Goal: Information Seeking & Learning: Check status

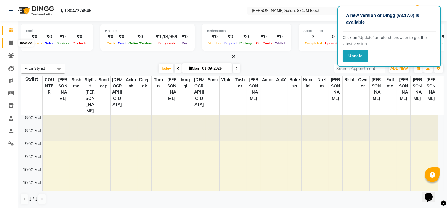
click at [7, 43] on span at bounding box center [11, 43] width 10 height 7
select select "6312"
select select "service"
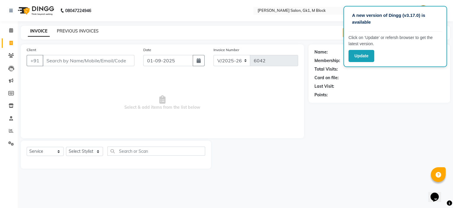
click at [82, 32] on link "PREVIOUS INVOICES" at bounding box center [78, 30] width 42 height 5
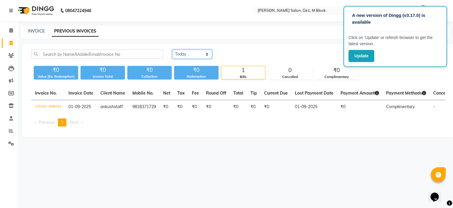
click at [194, 55] on select "[DATE] [DATE] Custom Range" at bounding box center [192, 54] width 40 height 9
select select "range"
click at [172, 50] on select "[DATE] [DATE] Custom Range" at bounding box center [192, 54] width 40 height 9
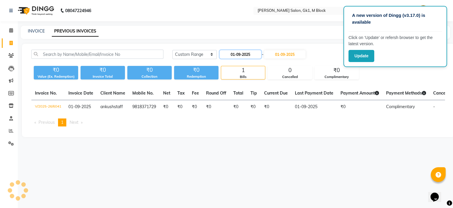
click at [236, 53] on input "01-09-2025" at bounding box center [240, 54] width 41 height 8
select select "9"
select select "2025"
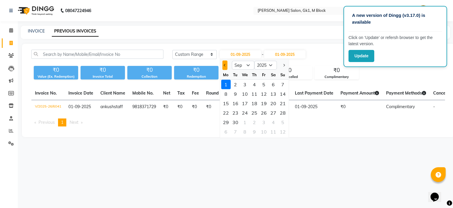
click at [225, 65] on span "Previous month" at bounding box center [225, 65] width 2 height 2
select select "8"
click at [264, 85] on div "1" at bounding box center [263, 84] width 9 height 9
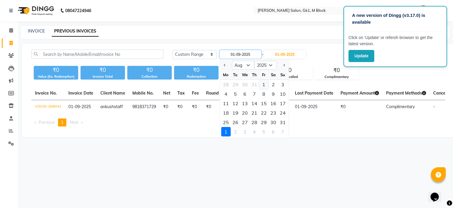
type input "[DATE]"
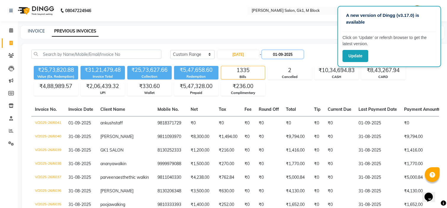
click at [276, 54] on input "01-09-2025" at bounding box center [282, 54] width 41 height 8
select select "9"
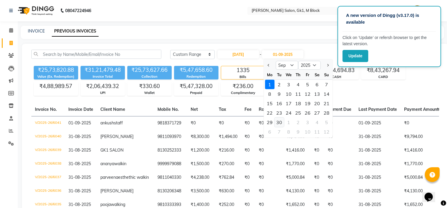
click at [277, 123] on div "30" at bounding box center [278, 122] width 9 height 9
type input "30-09-2025"
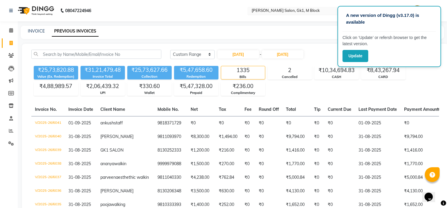
click at [314, 8] on div "Select Location × Madonna Salon, Gk1, M Block" at bounding box center [294, 11] width 92 height 6
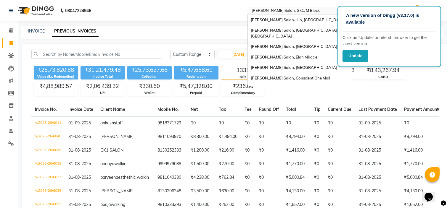
scroll to position [73, 0]
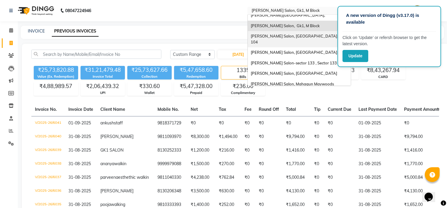
click at [306, 31] on div "[PERSON_NAME] Salon, [GEOGRAPHIC_DATA], Sr 104" at bounding box center [299, 39] width 103 height 16
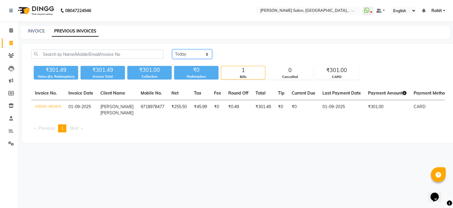
click at [202, 54] on select "[DATE] [DATE] Custom Range" at bounding box center [192, 54] width 40 height 9
select select "range"
click at [172, 50] on select "[DATE] [DATE] Custom Range" at bounding box center [192, 54] width 40 height 9
click at [239, 53] on input "01-09-2025" at bounding box center [240, 54] width 41 height 8
select select "9"
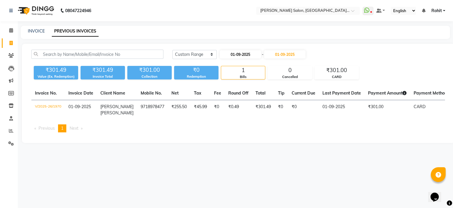
select select "2025"
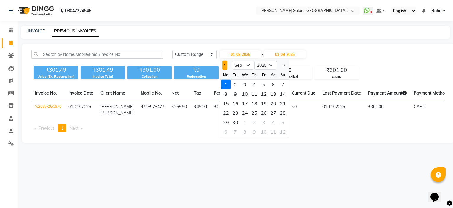
click at [225, 65] on span "Previous month" at bounding box center [225, 65] width 2 height 2
select select "8"
click at [267, 84] on div "1" at bounding box center [263, 84] width 9 height 9
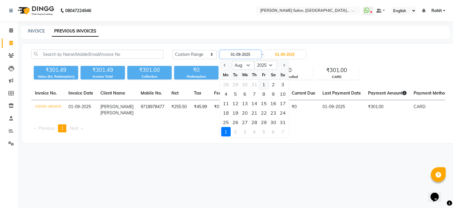
type input "[DATE]"
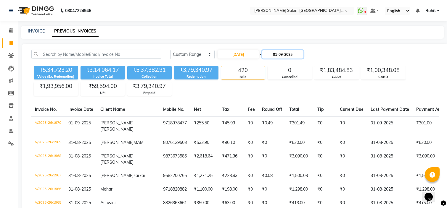
click at [283, 56] on input "01-09-2025" at bounding box center [282, 54] width 41 height 8
select select "9"
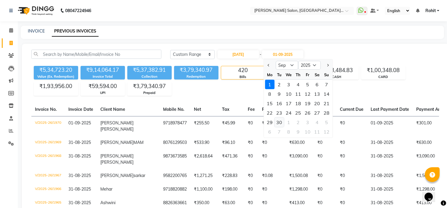
click at [282, 122] on div "30" at bounding box center [278, 122] width 9 height 9
type input "30-09-2025"
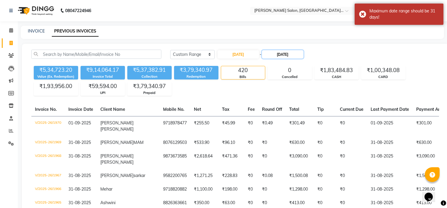
click at [303, 54] on input "30-09-2025" at bounding box center [282, 54] width 41 height 8
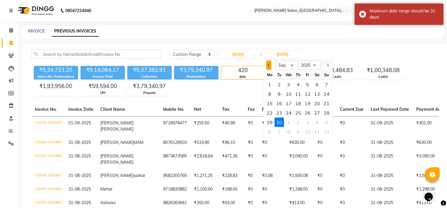
click at [270, 66] on button "Previous month" at bounding box center [268, 65] width 5 height 9
select select "8"
click at [325, 120] on div "31" at bounding box center [326, 122] width 9 height 9
type input "31-08-2025"
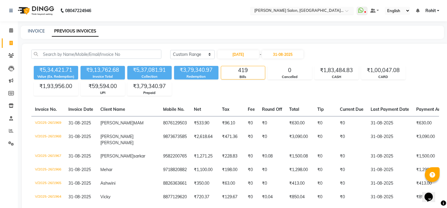
click at [323, 8] on input "text" at bounding box center [296, 11] width 86 height 6
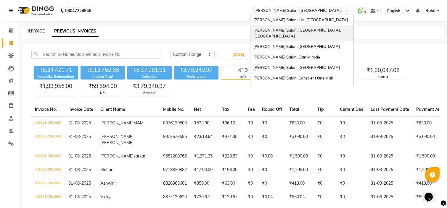
click at [316, 28] on span "[PERSON_NAME] Salon, [GEOGRAPHIC_DATA], [GEOGRAPHIC_DATA]" at bounding box center [297, 33] width 88 height 11
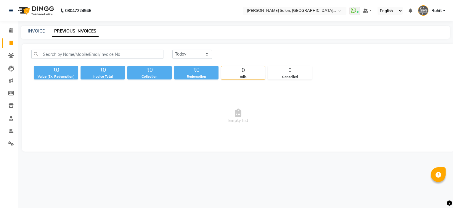
select select "en"
click at [206, 52] on select "[DATE] [DATE] Custom Range" at bounding box center [192, 54] width 40 height 9
select select "range"
click at [172, 50] on select "[DATE] [DATE] Custom Range" at bounding box center [192, 54] width 40 height 9
click at [235, 58] on input "01-09-2025" at bounding box center [240, 54] width 41 height 8
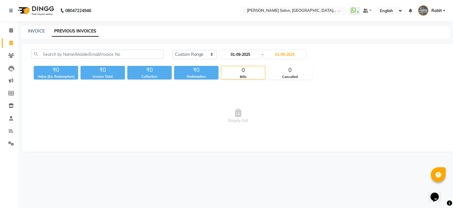
select select "9"
select select "2025"
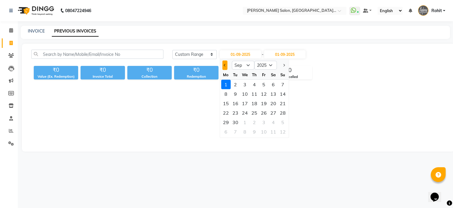
click at [225, 65] on span "Previous month" at bounding box center [225, 65] width 2 height 2
select select "8"
click at [261, 84] on div "1" at bounding box center [263, 84] width 9 height 9
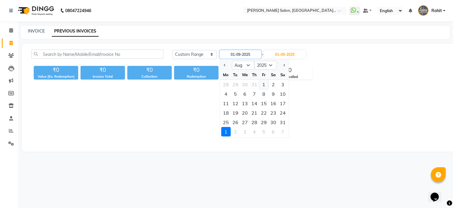
type input "[DATE]"
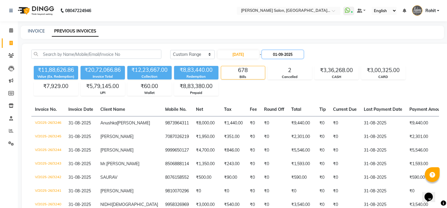
click at [283, 57] on input "01-09-2025" at bounding box center [282, 54] width 41 height 8
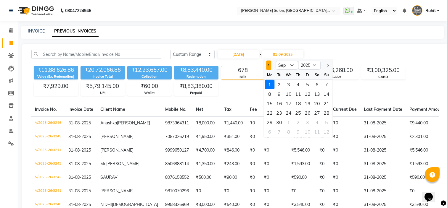
click at [267, 67] on button "Previous month" at bounding box center [268, 65] width 5 height 9
select select "8"
click at [323, 125] on div "31" at bounding box center [326, 122] width 9 height 9
type input "31-08-2025"
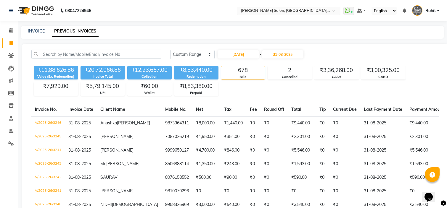
click at [313, 9] on input "text" at bounding box center [283, 11] width 86 height 6
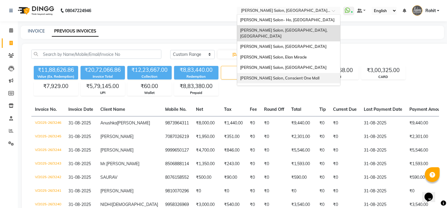
scroll to position [76, 0]
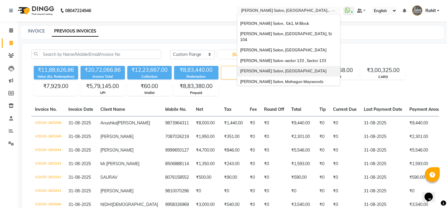
click at [305, 66] on div "[PERSON_NAME] Salon, [GEOGRAPHIC_DATA]" at bounding box center [288, 71] width 103 height 11
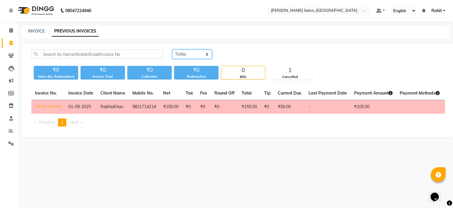
click at [196, 57] on select "[DATE] [DATE] Custom Range" at bounding box center [192, 54] width 40 height 9
select select "range"
click at [172, 50] on select "[DATE] [DATE] Custom Range" at bounding box center [192, 54] width 40 height 9
click at [246, 51] on input "01-09-2025" at bounding box center [240, 54] width 41 height 8
select select "9"
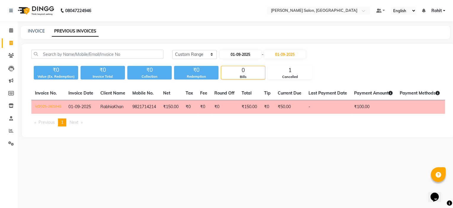
select select "2025"
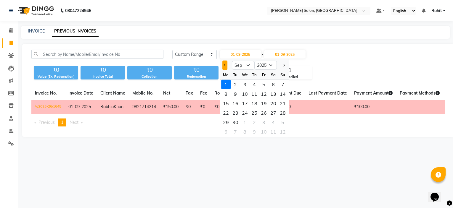
click at [226, 65] on button "Previous month" at bounding box center [224, 65] width 5 height 9
select select "8"
click at [259, 83] on div "1" at bounding box center [263, 84] width 9 height 9
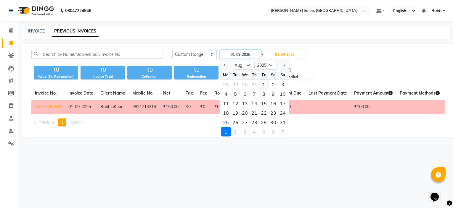
type input "[DATE]"
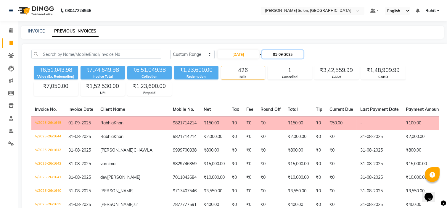
click at [294, 56] on input "01-09-2025" at bounding box center [282, 54] width 41 height 8
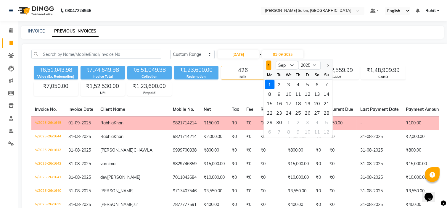
click at [269, 66] on span "Previous month" at bounding box center [268, 65] width 2 height 2
select select "8"
click at [326, 120] on div "31" at bounding box center [326, 122] width 9 height 9
type input "31-08-2025"
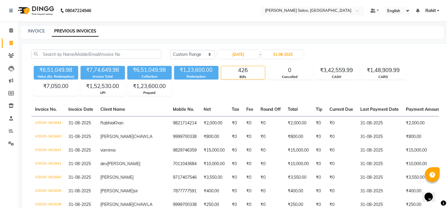
click at [330, 12] on input "text" at bounding box center [307, 11] width 86 height 6
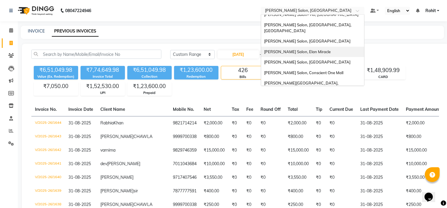
scroll to position [7, 0]
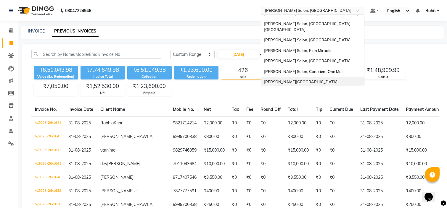
click at [313, 80] on span "[PERSON_NAME][GEOGRAPHIC_DATA]," at bounding box center [301, 82] width 74 height 5
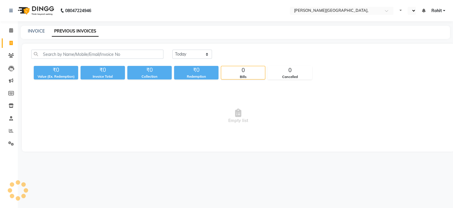
select select "en"
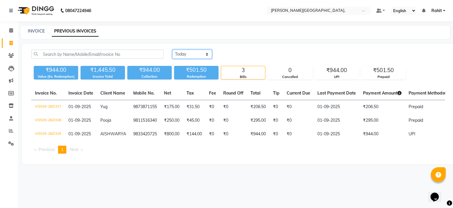
click at [202, 55] on select "[DATE] [DATE] Custom Range" at bounding box center [192, 54] width 40 height 9
select select "range"
click at [172, 50] on select "[DATE] [DATE] Custom Range" at bounding box center [192, 54] width 40 height 9
click at [239, 55] on input "01-09-2025" at bounding box center [240, 54] width 41 height 8
select select "9"
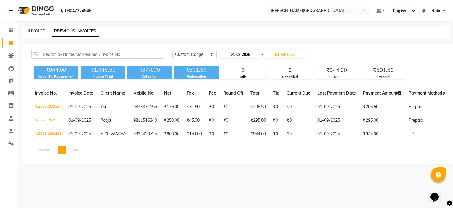
select select "2025"
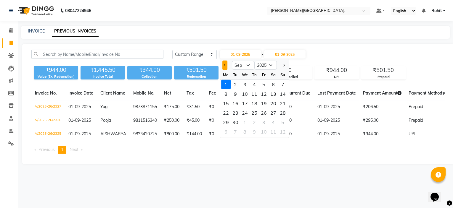
click at [225, 64] on span "Previous month" at bounding box center [225, 65] width 2 height 2
select select "8"
click at [262, 84] on div "1" at bounding box center [263, 84] width 9 height 9
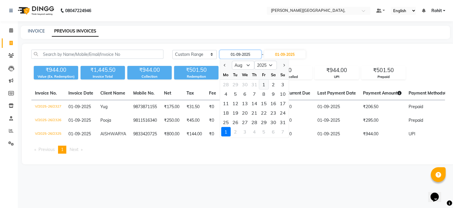
type input "[DATE]"
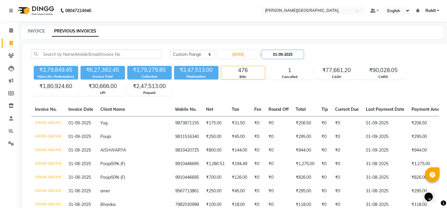
click at [278, 56] on input "01-09-2025" at bounding box center [282, 54] width 41 height 8
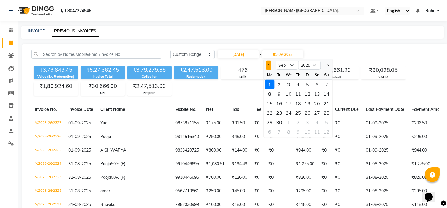
click at [270, 63] on button "Previous month" at bounding box center [268, 65] width 5 height 9
select select "8"
click at [322, 120] on div "31" at bounding box center [326, 122] width 9 height 9
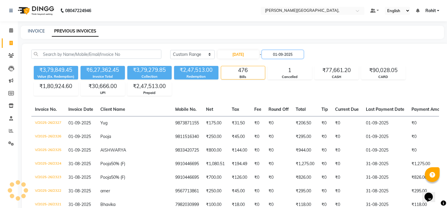
type input "31-08-2025"
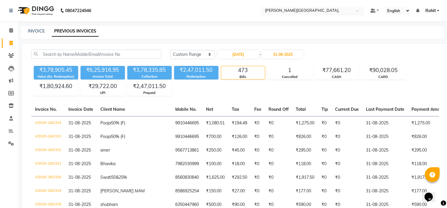
click at [306, 9] on input "text" at bounding box center [307, 11] width 86 height 6
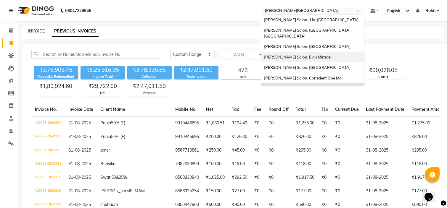
click at [332, 54] on div "[PERSON_NAME] Salon, Elan Miracle" at bounding box center [312, 57] width 103 height 11
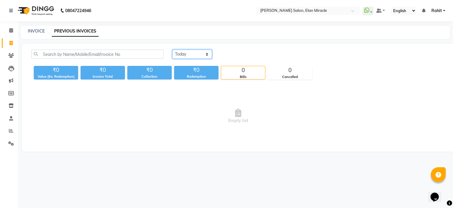
click at [206, 54] on select "[DATE] [DATE] Custom Range" at bounding box center [192, 54] width 40 height 9
select select "range"
click at [172, 50] on select "[DATE] [DATE] Custom Range" at bounding box center [192, 54] width 40 height 9
click at [239, 57] on input "01-09-2025" at bounding box center [240, 54] width 41 height 8
select select "9"
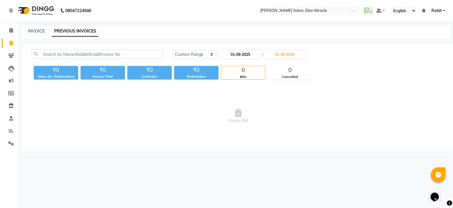
select select "2025"
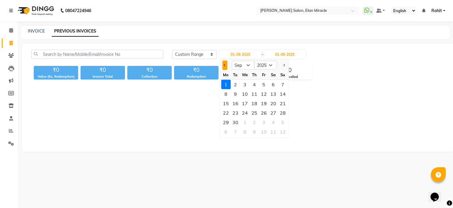
click at [225, 64] on span "Previous month" at bounding box center [225, 65] width 2 height 2
select select "8"
click at [261, 84] on div "1" at bounding box center [263, 84] width 9 height 9
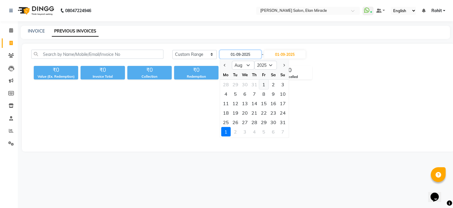
type input "[DATE]"
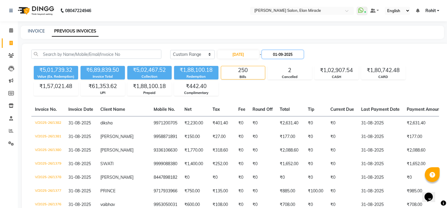
click at [287, 56] on input "01-09-2025" at bounding box center [282, 54] width 41 height 8
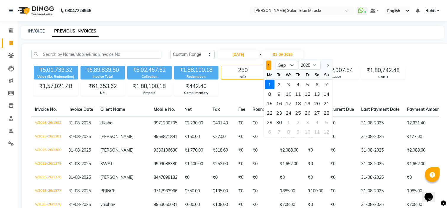
click at [268, 62] on button "Previous month" at bounding box center [268, 65] width 5 height 9
select select "8"
click at [325, 122] on div "31" at bounding box center [326, 122] width 9 height 9
type input "31-08-2025"
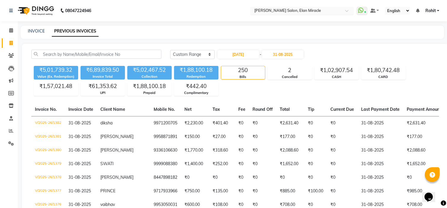
click at [269, 9] on input "text" at bounding box center [296, 11] width 86 height 6
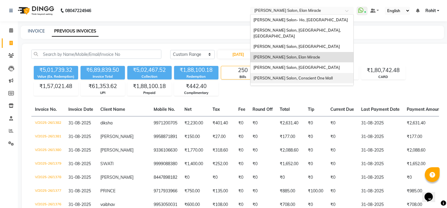
click at [279, 76] on span "[PERSON_NAME] Salon, Conscient One Mall" at bounding box center [292, 78] width 79 height 5
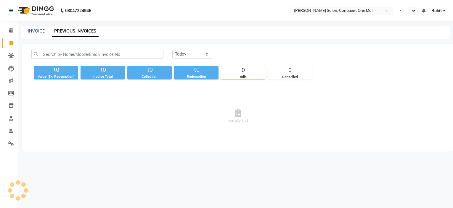
select select "en"
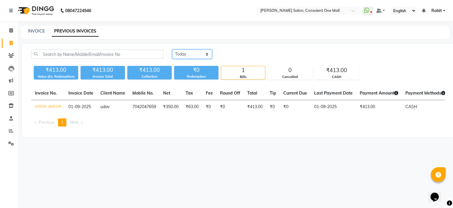
click at [206, 55] on select "[DATE] [DATE] Custom Range" at bounding box center [192, 54] width 40 height 9
select select "range"
click at [172, 50] on select "[DATE] [DATE] Custom Range" at bounding box center [192, 54] width 40 height 9
click at [250, 51] on input "01-09-2025" at bounding box center [240, 54] width 41 height 8
select select "9"
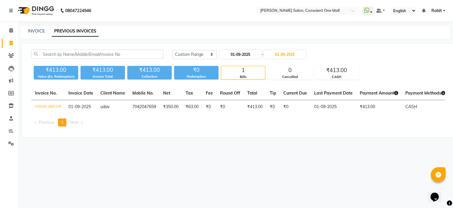
select select "2025"
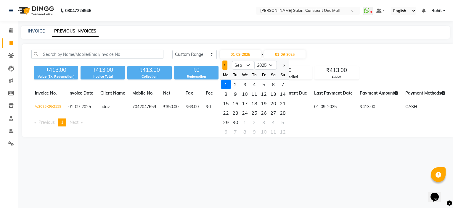
click at [225, 63] on button "Previous month" at bounding box center [224, 65] width 5 height 9
select select "8"
click at [262, 88] on div "1" at bounding box center [263, 84] width 9 height 9
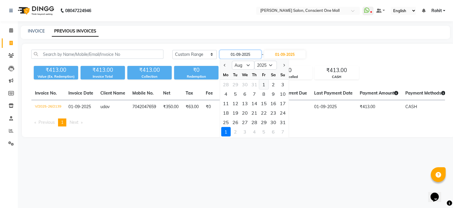
type input "[DATE]"
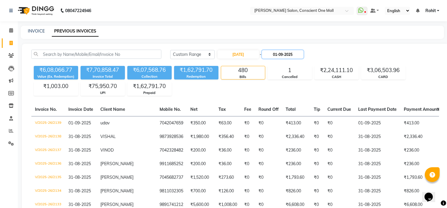
click at [285, 53] on input "01-09-2025" at bounding box center [282, 54] width 41 height 8
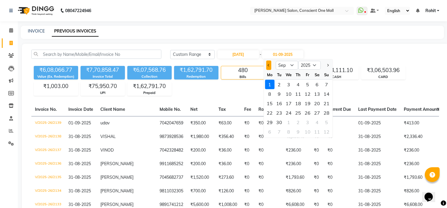
click at [267, 63] on button "Previous month" at bounding box center [268, 65] width 5 height 9
select select "8"
click at [327, 120] on div "31" at bounding box center [326, 122] width 9 height 9
type input "31-08-2025"
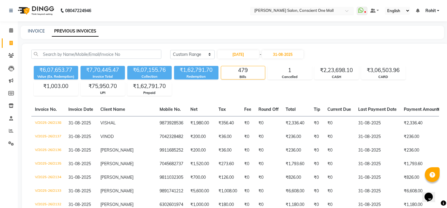
click at [273, 8] on div "× Madonna Salon, Conscient One Mall" at bounding box center [293, 11] width 79 height 6
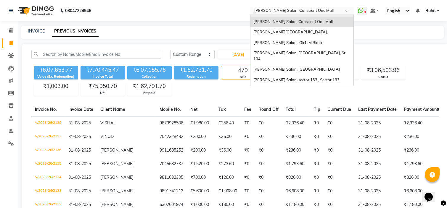
scroll to position [76, 0]
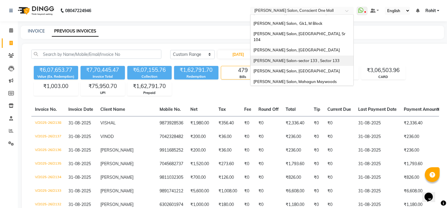
click at [279, 58] on span "[PERSON_NAME] Salon-sector 133 , Sector 133" at bounding box center [296, 60] width 86 height 5
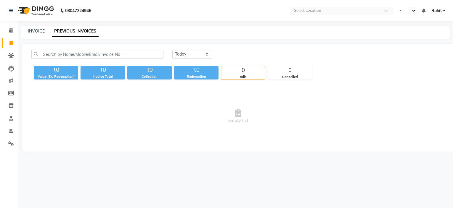
select select "en"
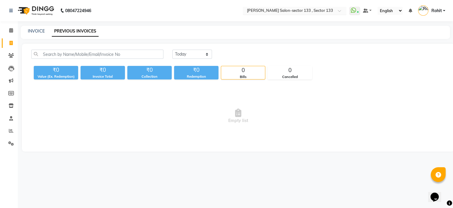
click at [289, 11] on input "text" at bounding box center [289, 11] width 86 height 6
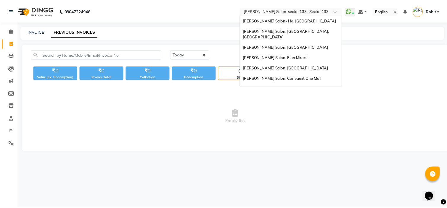
scroll to position [76, 0]
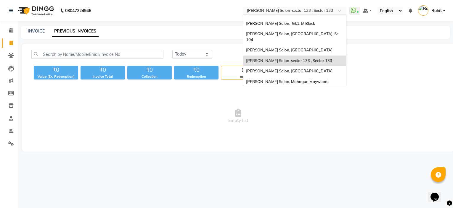
click at [289, 11] on input "text" at bounding box center [289, 11] width 86 height 6
click at [207, 54] on select "[DATE] [DATE] Custom Range" at bounding box center [192, 54] width 40 height 9
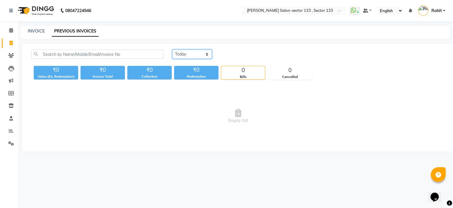
select select "range"
click at [172, 50] on select "[DATE] [DATE] Custom Range" at bounding box center [192, 54] width 40 height 9
click at [245, 55] on input "01-09-2025" at bounding box center [240, 54] width 41 height 8
select select "9"
select select "2025"
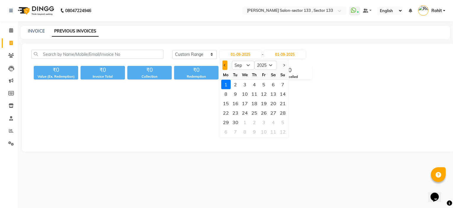
click at [225, 65] on span "Previous month" at bounding box center [225, 65] width 2 height 2
select select "8"
click at [264, 87] on div "1" at bounding box center [263, 84] width 9 height 9
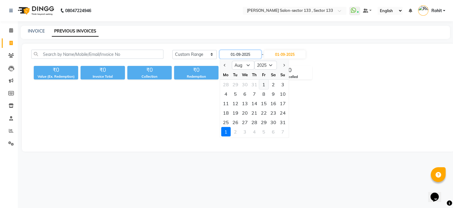
type input "[DATE]"
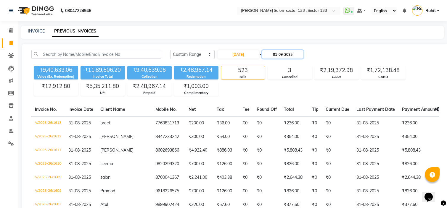
click at [286, 56] on input "01-09-2025" at bounding box center [282, 54] width 41 height 8
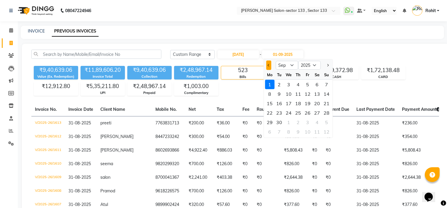
click at [268, 66] on span "Previous month" at bounding box center [268, 65] width 2 height 2
select select "8"
click at [325, 122] on div "31" at bounding box center [326, 122] width 9 height 9
type input "31-08-2025"
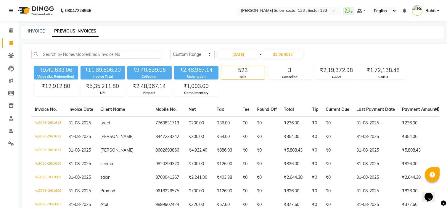
click at [317, 12] on input "text" at bounding box center [283, 11] width 86 height 6
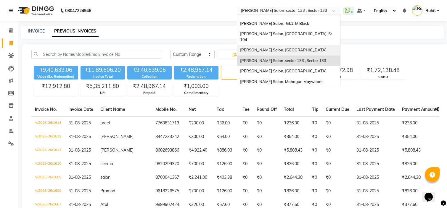
click at [302, 45] on div "[PERSON_NAME] Salon, [GEOGRAPHIC_DATA]" at bounding box center [288, 50] width 103 height 11
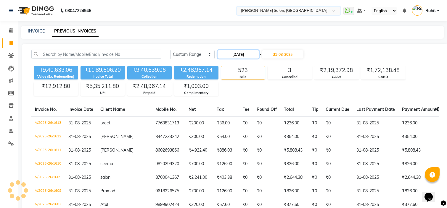
click at [254, 55] on input "[DATE]" at bounding box center [237, 54] width 41 height 8
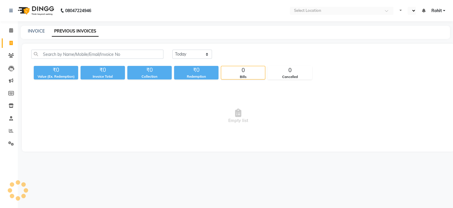
select select "en"
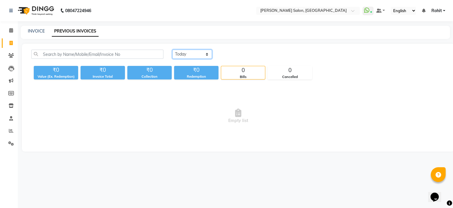
click at [204, 54] on select "[DATE] [DATE] Custom Range" at bounding box center [192, 54] width 40 height 9
select select "range"
click at [172, 50] on select "[DATE] [DATE] Custom Range" at bounding box center [192, 54] width 40 height 9
click at [237, 55] on input "01-09-2025" at bounding box center [240, 54] width 41 height 8
select select "9"
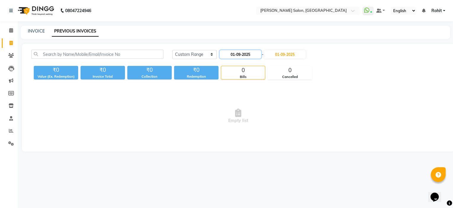
select select "2025"
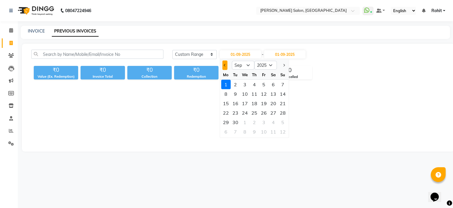
click at [226, 64] on button "Previous month" at bounding box center [224, 65] width 5 height 9
select select "8"
click at [262, 83] on div "1" at bounding box center [263, 84] width 9 height 9
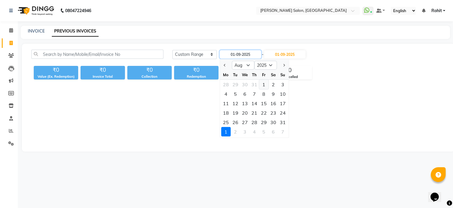
type input "[DATE]"
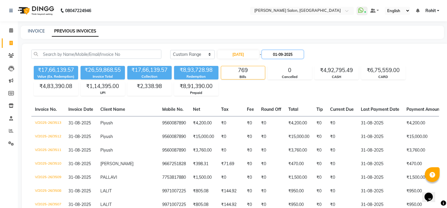
click at [290, 52] on input "01-09-2025" at bounding box center [282, 54] width 41 height 8
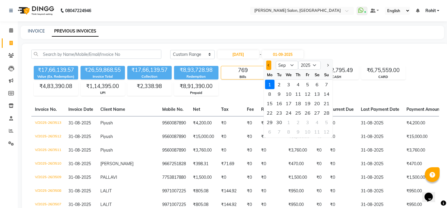
click at [268, 67] on button "Previous month" at bounding box center [268, 65] width 5 height 9
select select "8"
click at [325, 125] on div "31" at bounding box center [326, 122] width 9 height 9
type input "31-08-2025"
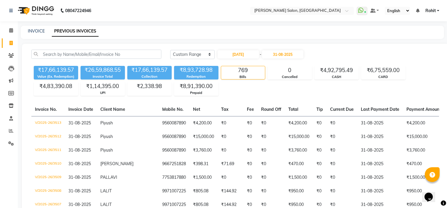
click at [317, 6] on nav "08047224946 Select Location × Madonna Salon, Sector 32, Noida WhatsApp Status ✕…" at bounding box center [223, 10] width 447 height 21
click at [316, 12] on input "text" at bounding box center [296, 11] width 86 height 6
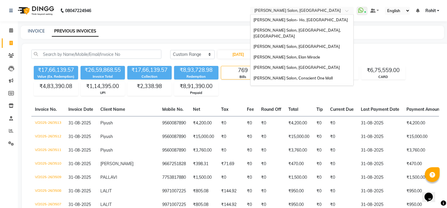
scroll to position [76, 0]
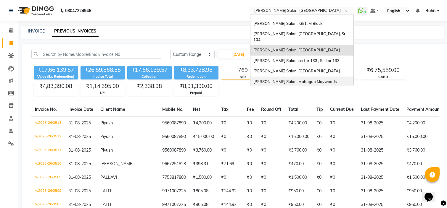
click at [303, 77] on div "[PERSON_NAME] Salon, Mahagun Maywoods" at bounding box center [301, 82] width 103 height 11
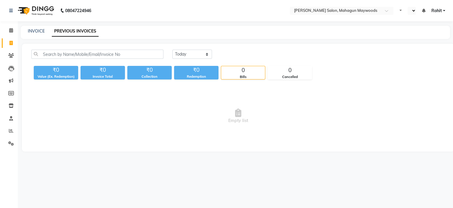
select select "en"
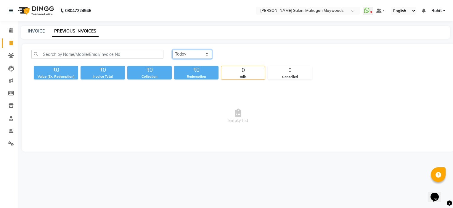
click at [200, 55] on select "[DATE] [DATE] Custom Range" at bounding box center [192, 54] width 40 height 9
select select "range"
click at [172, 50] on select "[DATE] [DATE] Custom Range" at bounding box center [192, 54] width 40 height 9
click at [228, 56] on input "01-09-2025" at bounding box center [240, 54] width 41 height 8
select select "9"
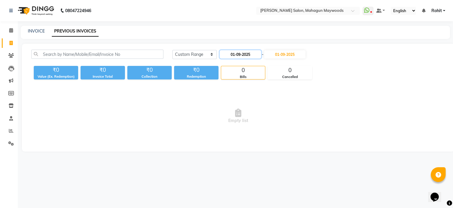
select select "2025"
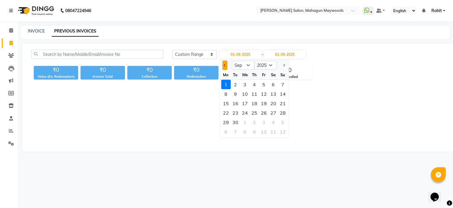
click at [225, 64] on button "Previous month" at bounding box center [224, 65] width 5 height 9
select select "8"
click at [263, 84] on div "1" at bounding box center [263, 84] width 9 height 9
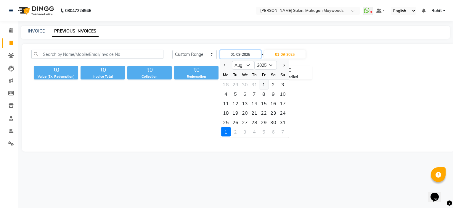
type input "[DATE]"
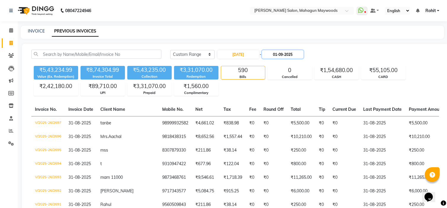
click at [286, 56] on input "01-09-2025" at bounding box center [282, 54] width 41 height 8
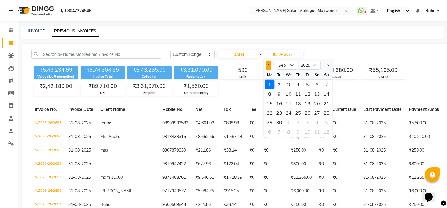
click at [267, 67] on button "Previous month" at bounding box center [268, 65] width 5 height 9
select select "8"
click at [327, 122] on div "31" at bounding box center [326, 122] width 9 height 9
type input "31-08-2025"
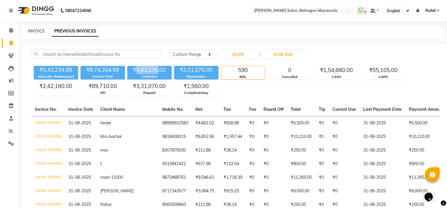
drag, startPoint x: 158, startPoint y: 70, endPoint x: 136, endPoint y: 70, distance: 21.9
click at [136, 70] on div "₹5,43,235.00" at bounding box center [149, 70] width 44 height 8
copy div "5,43,235"
click at [282, 13] on input "text" at bounding box center [296, 11] width 86 height 6
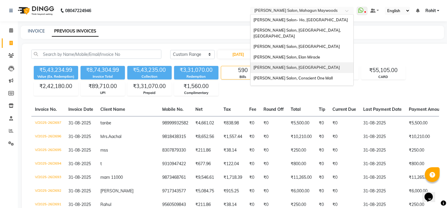
click at [284, 65] on span "[PERSON_NAME] Salon, [GEOGRAPHIC_DATA]" at bounding box center [296, 67] width 86 height 5
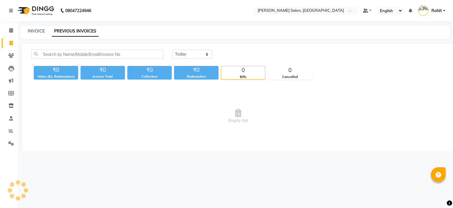
select select "en"
click at [205, 54] on select "[DATE] [DATE] Custom Range" at bounding box center [192, 54] width 40 height 9
select select "range"
click at [172, 50] on select "[DATE] [DATE] Custom Range" at bounding box center [192, 54] width 40 height 9
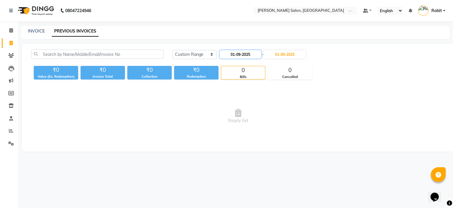
click at [234, 51] on input "01-09-2025" at bounding box center [240, 54] width 41 height 8
select select "9"
select select "2025"
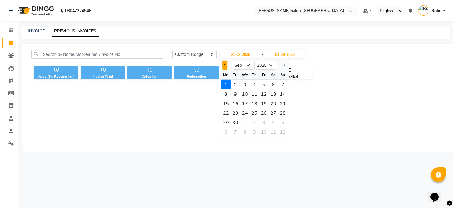
click at [224, 68] on button "Previous month" at bounding box center [224, 65] width 5 height 9
select select "8"
click at [260, 84] on div "1" at bounding box center [263, 84] width 9 height 9
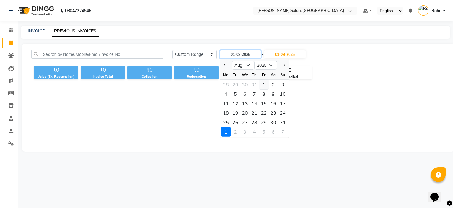
type input "[DATE]"
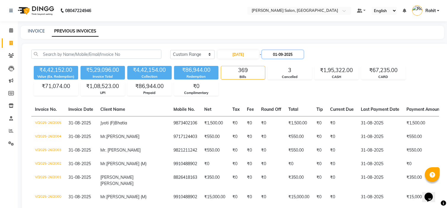
click at [294, 53] on input "01-09-2025" at bounding box center [282, 54] width 41 height 8
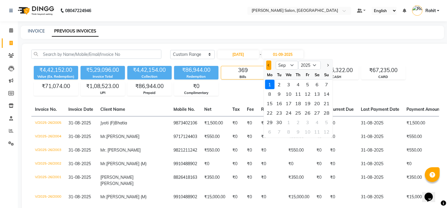
click at [269, 64] on span "Previous month" at bounding box center [268, 65] width 2 height 2
select select "8"
click at [326, 122] on div "31" at bounding box center [326, 122] width 9 height 9
type input "31-08-2025"
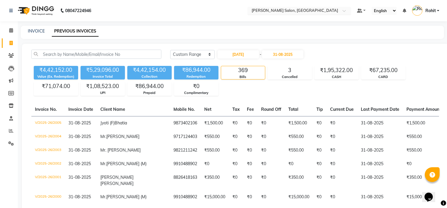
click at [343, 7] on div "Select Location × Madonna Salon, Madhuban Park" at bounding box center [299, 11] width 104 height 8
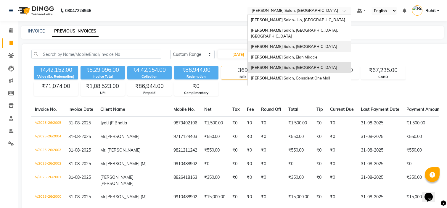
click at [324, 43] on div "[PERSON_NAME] Salon, [GEOGRAPHIC_DATA]" at bounding box center [299, 46] width 103 height 11
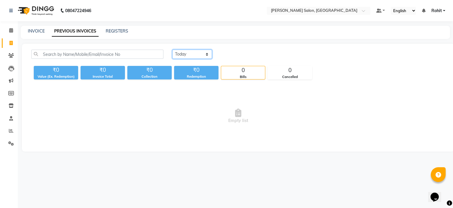
click at [197, 55] on select "[DATE] [DATE] Custom Range" at bounding box center [192, 54] width 40 height 9
select select "range"
click at [172, 50] on select "[DATE] [DATE] Custom Range" at bounding box center [192, 54] width 40 height 9
click at [239, 58] on input "01-09-2025" at bounding box center [240, 54] width 41 height 8
select select "9"
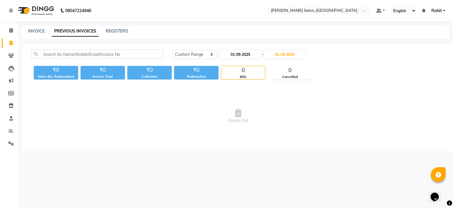
select select "2025"
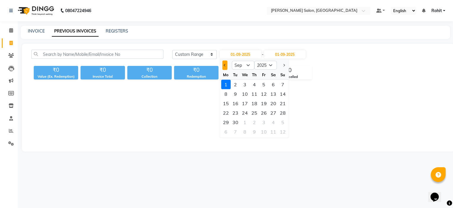
click at [225, 65] on button "Previous month" at bounding box center [224, 65] width 5 height 9
select select "8"
click at [261, 86] on div "1" at bounding box center [263, 84] width 9 height 9
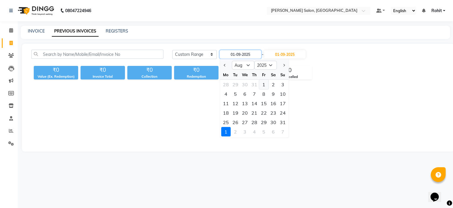
type input "[DATE]"
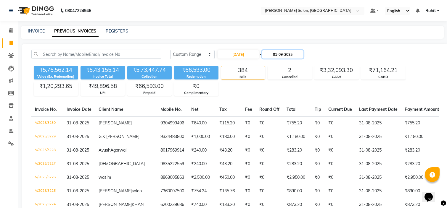
click at [290, 56] on input "01-09-2025" at bounding box center [282, 54] width 41 height 8
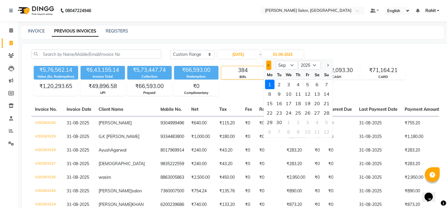
click at [268, 64] on span "Previous month" at bounding box center [268, 65] width 2 height 2
select select "8"
click at [325, 121] on div "31" at bounding box center [326, 122] width 9 height 9
type input "31-08-2025"
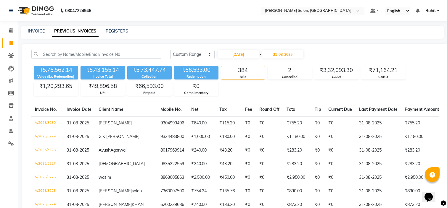
click at [312, 13] on input "text" at bounding box center [307, 11] width 86 height 6
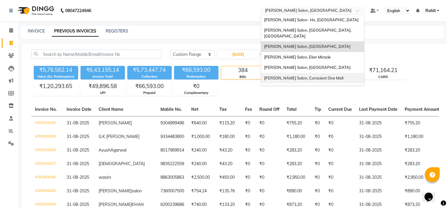
scroll to position [76, 0]
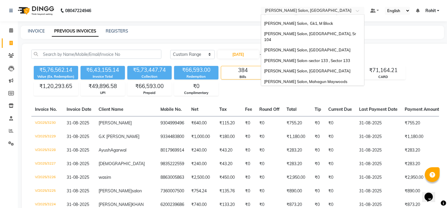
click at [300, 90] on span "[PERSON_NAME] Salon, [PERSON_NAME] Nagar" at bounding box center [308, 92] width 89 height 5
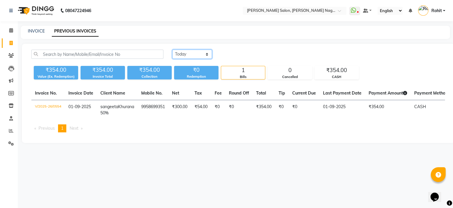
click at [205, 54] on select "[DATE] [DATE] Custom Range" at bounding box center [192, 54] width 40 height 9
select select "range"
click at [172, 50] on select "[DATE] [DATE] Custom Range" at bounding box center [192, 54] width 40 height 9
click at [238, 54] on input "01-09-2025" at bounding box center [240, 54] width 41 height 8
select select "9"
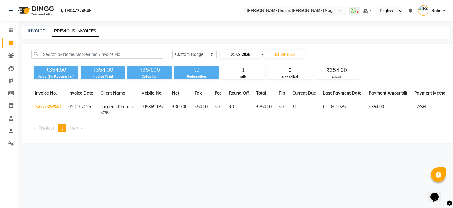
select select "2025"
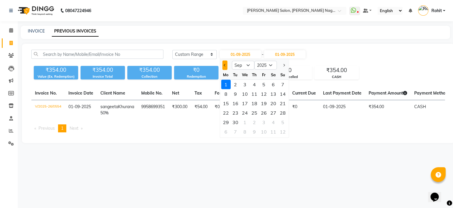
click at [224, 65] on span "Previous month" at bounding box center [225, 65] width 2 height 2
select select "8"
click at [263, 84] on div "1" at bounding box center [263, 84] width 9 height 9
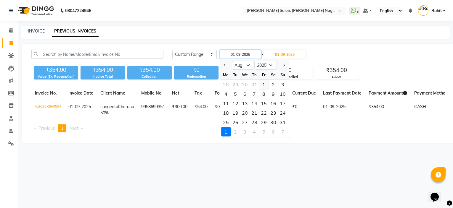
type input "[DATE]"
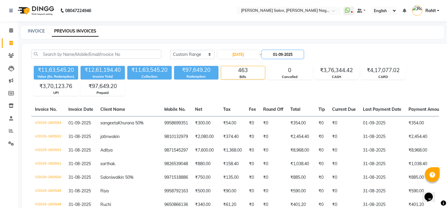
click at [286, 54] on input "01-09-2025" at bounding box center [282, 54] width 41 height 8
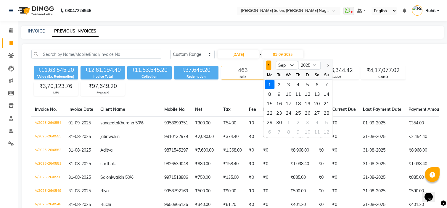
click at [269, 63] on button "Previous month" at bounding box center [268, 65] width 5 height 9
select select "8"
click at [323, 119] on div "31" at bounding box center [326, 122] width 9 height 9
type input "31-08-2025"
